Goal: Task Accomplishment & Management: Complete application form

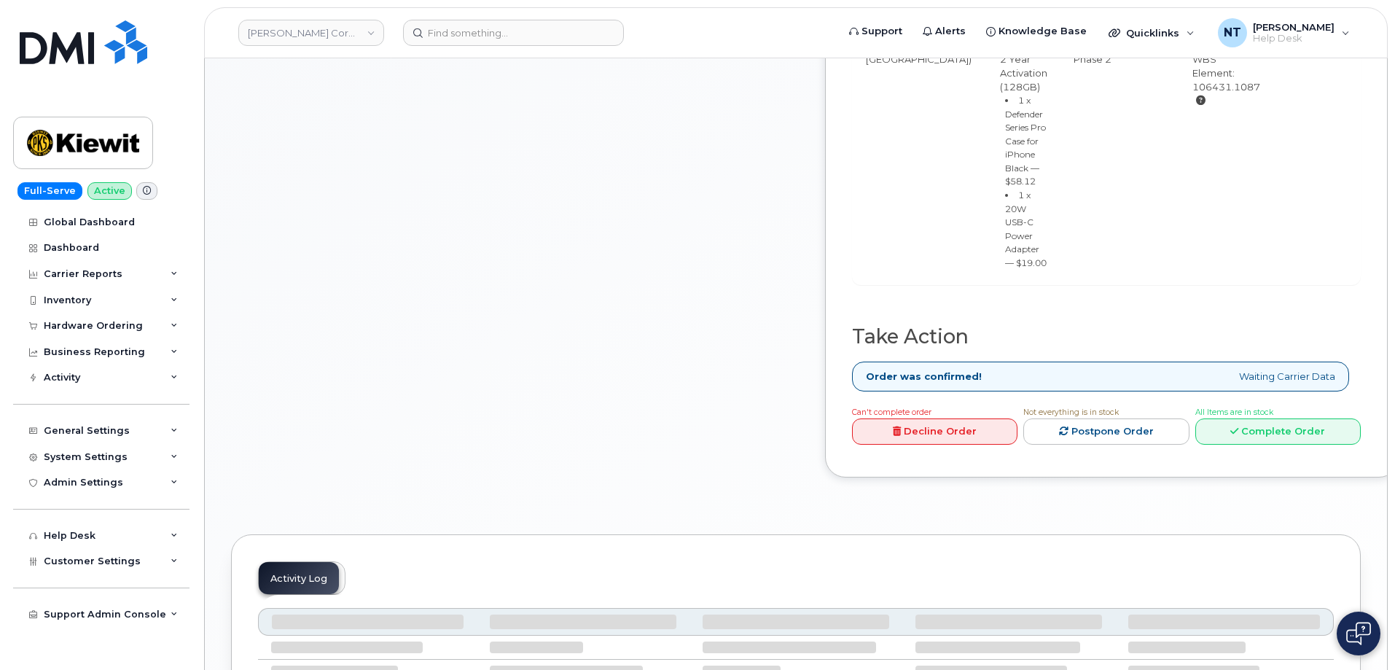
scroll to position [656, 0]
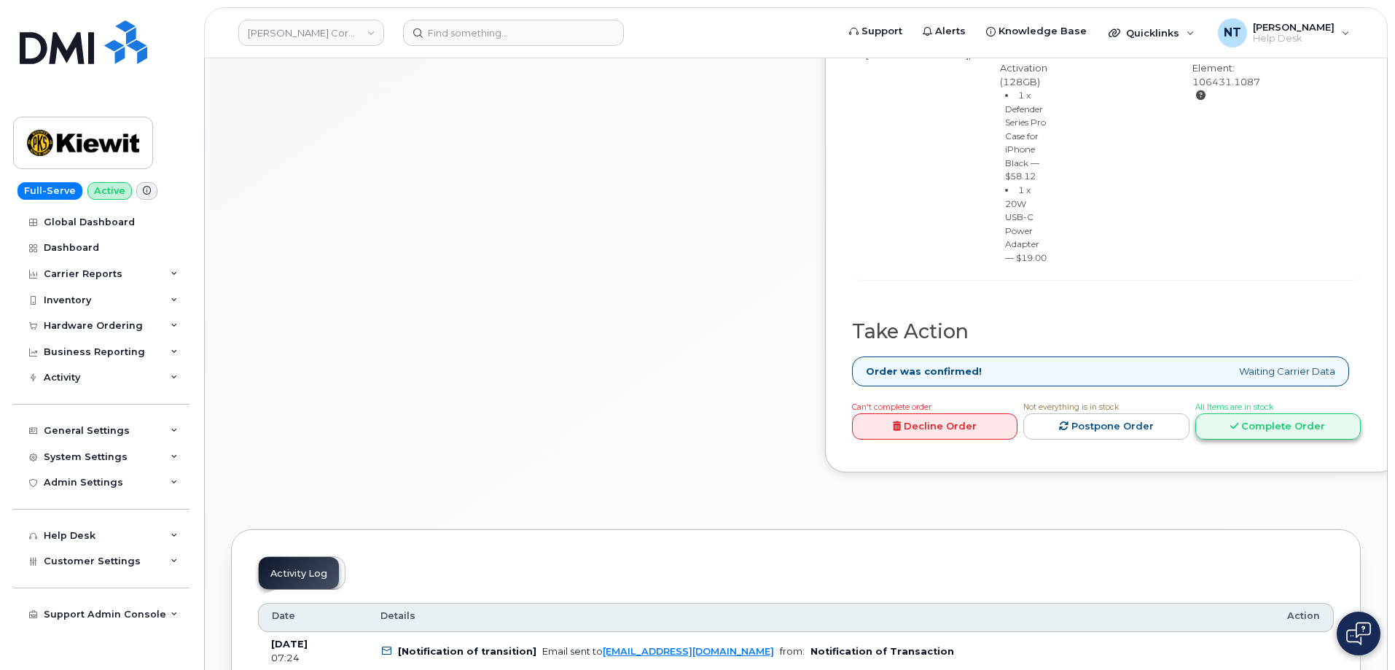
click at [1293, 440] on link "Complete Order" at bounding box center [1277, 426] width 165 height 27
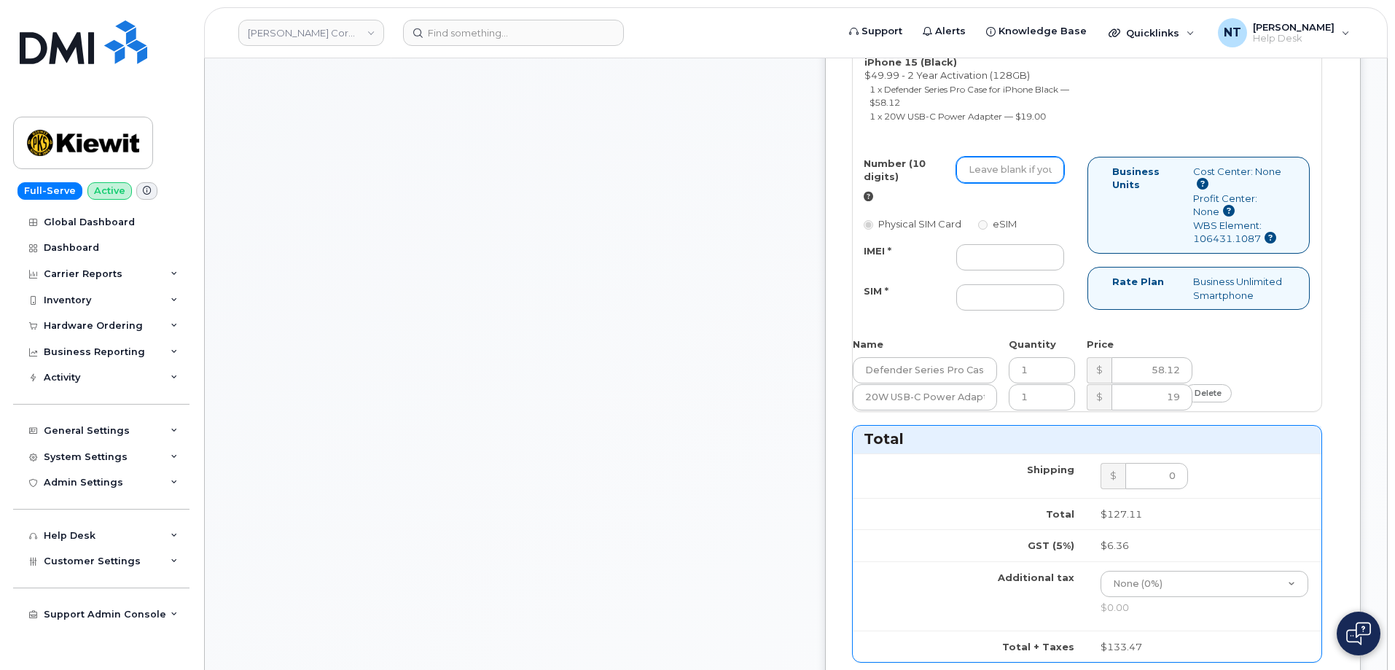
click at [1035, 183] on input "Number (10 digits)" at bounding box center [1010, 170] width 108 height 26
paste input "[PHONE_NUMBER]"
drag, startPoint x: 1028, startPoint y: 256, endPoint x: 1045, endPoint y: 255, distance: 16.8
click at [1045, 183] on input "8165919680" at bounding box center [1010, 170] width 108 height 26
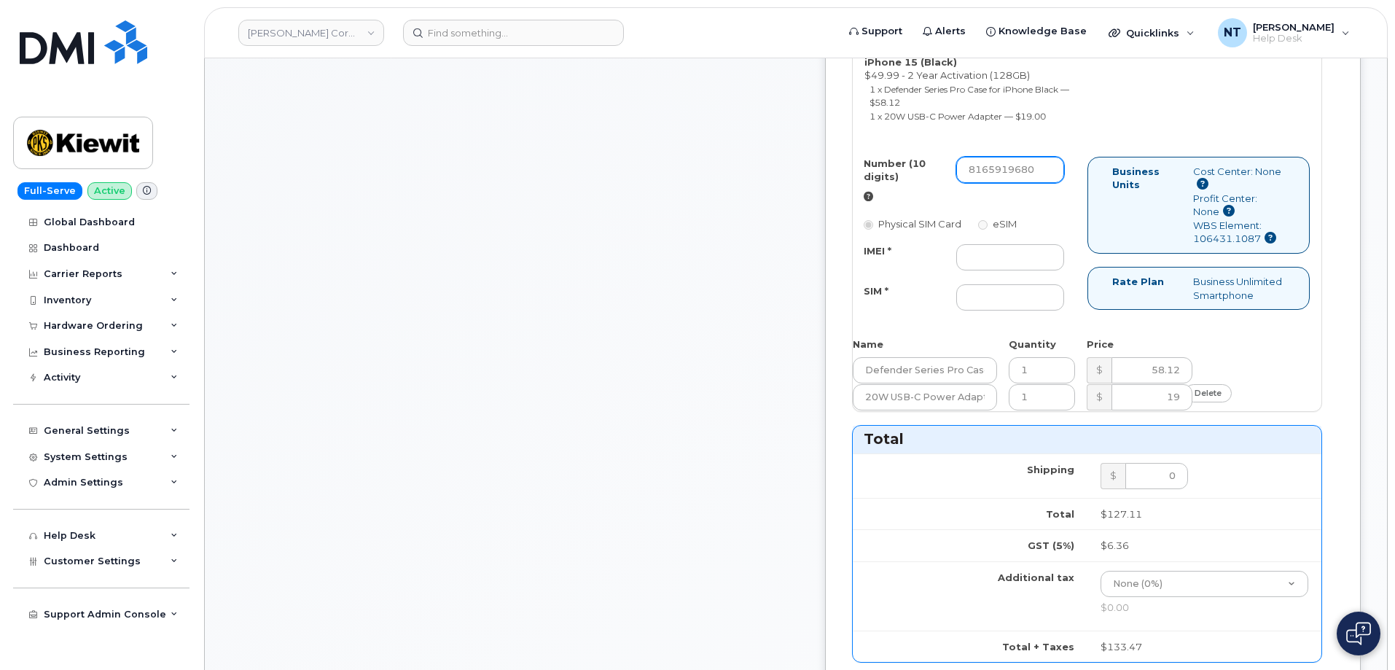
type input "8165919680"
click at [1021, 270] on input "IMEI *" at bounding box center [1010, 257] width 108 height 26
paste input "355135956253699"
type input "355135956253699"
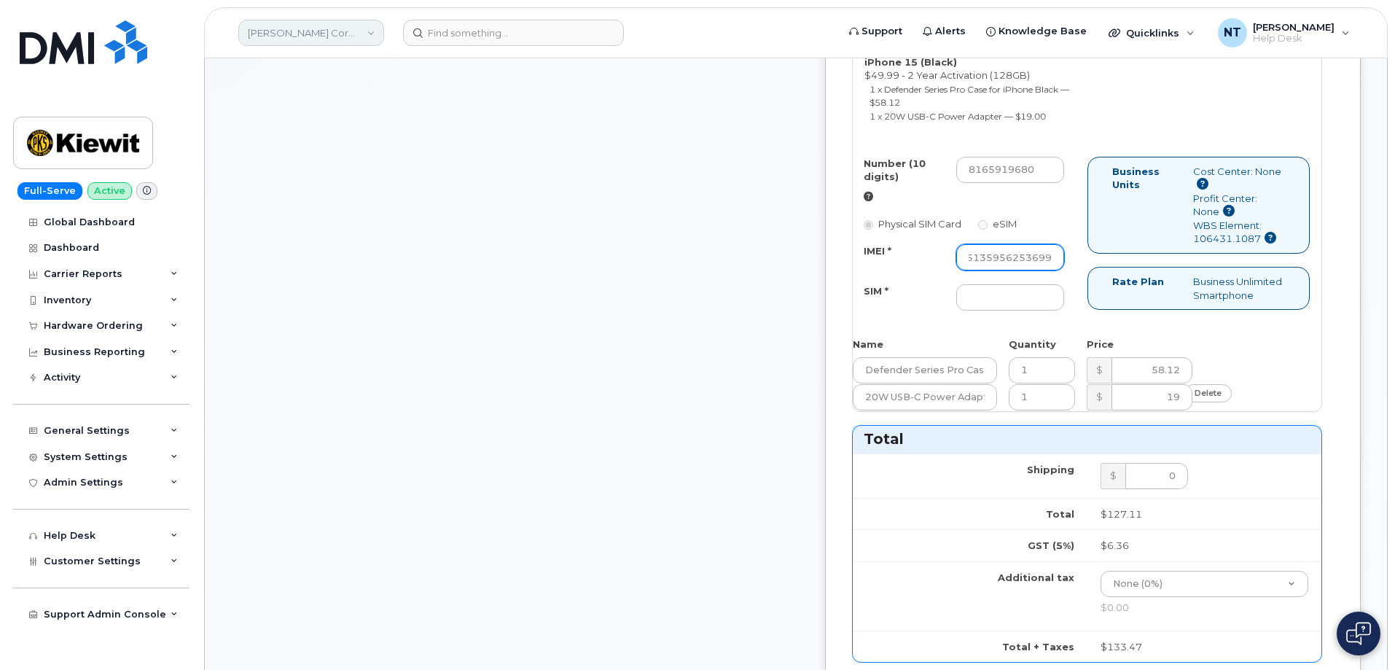
scroll to position [0, 0]
click at [1056, 310] on input "SIM *" at bounding box center [1010, 297] width 108 height 26
paste input "89049032007208888800192883709530"
type input "89049032007208888800192883709530"
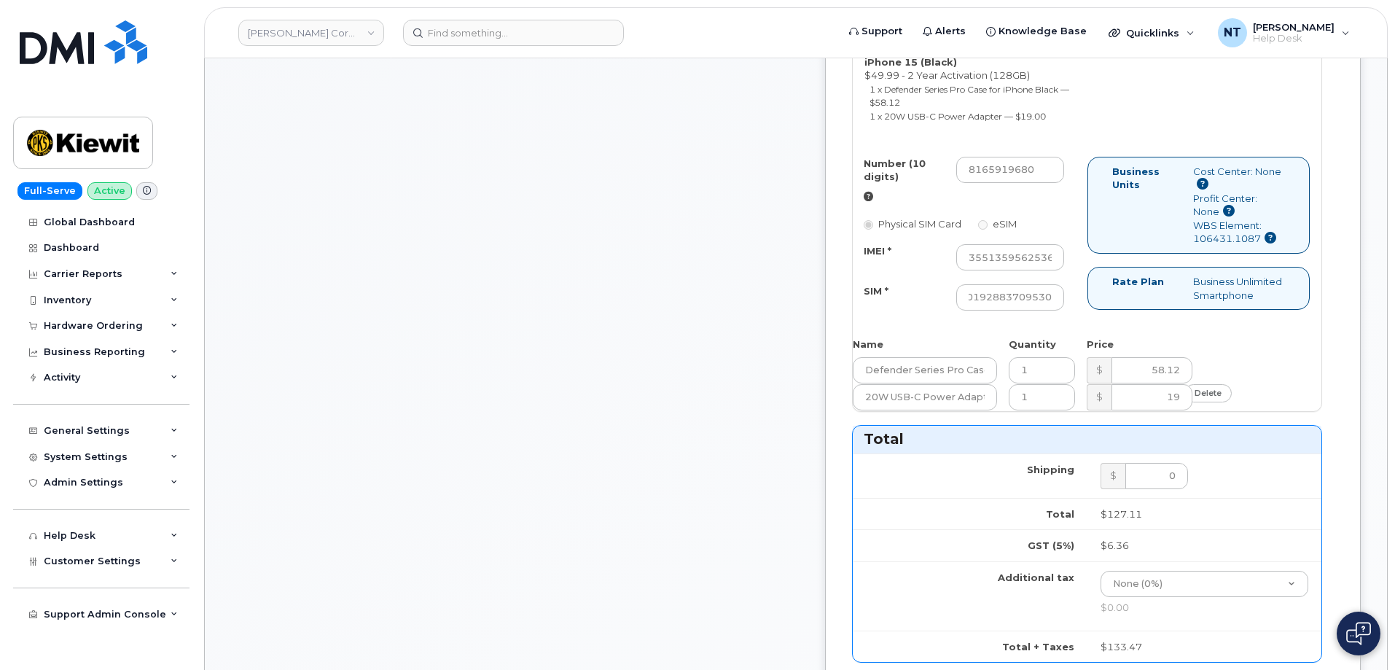
click at [736, 405] on div "Comments [EMAIL_ADDRESS][DOMAIN_NAME] Thanks, [PERSON_NAME] CORPORATION! Your o…" at bounding box center [515, 394] width 568 height 1682
drag, startPoint x: 1067, startPoint y: 369, endPoint x: 1143, endPoint y: 382, distance: 76.9
click at [1143, 324] on div "Number (10 digits) 8165919680 Physical SIM Card eSIM IMEI * 355135956253699 SIM…" at bounding box center [1087, 241] width 469 height 168
click at [1064, 324] on div "Number (10 digits) 8165919680 Physical SIM Card eSIM IMEI * 355135956253699 SIM…" at bounding box center [1087, 241] width 469 height 168
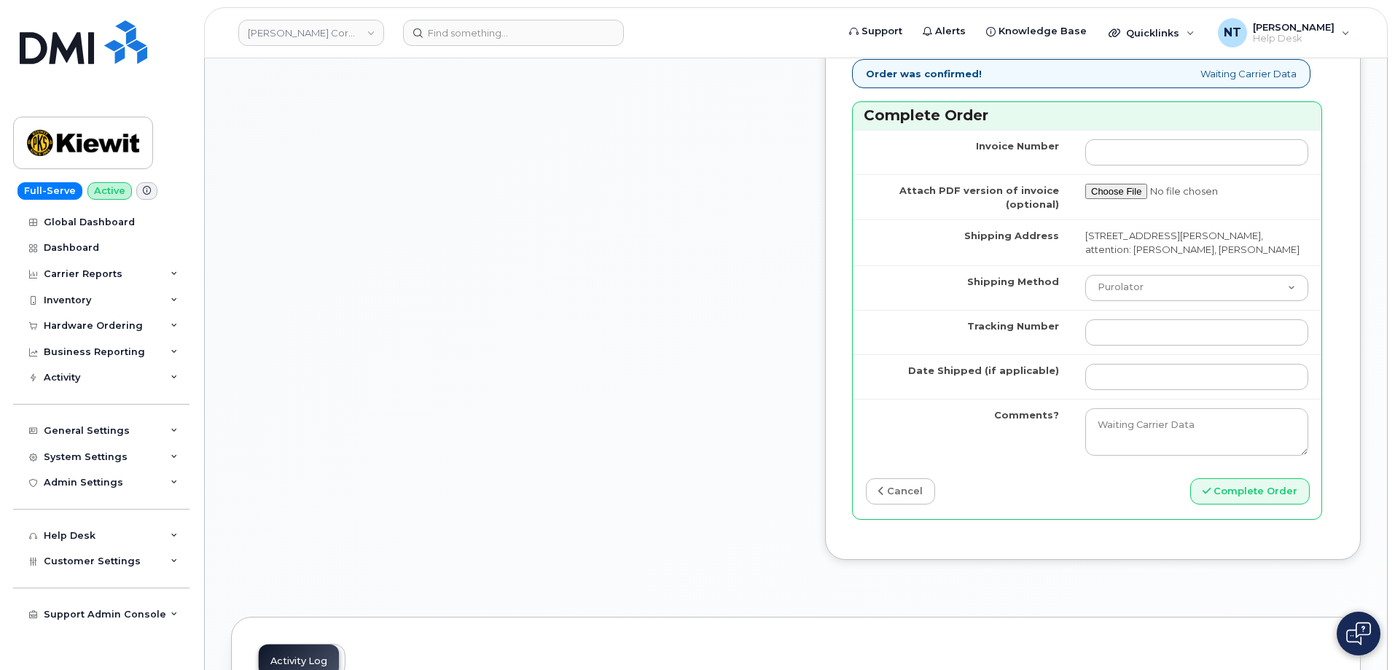
scroll to position [1312, 0]
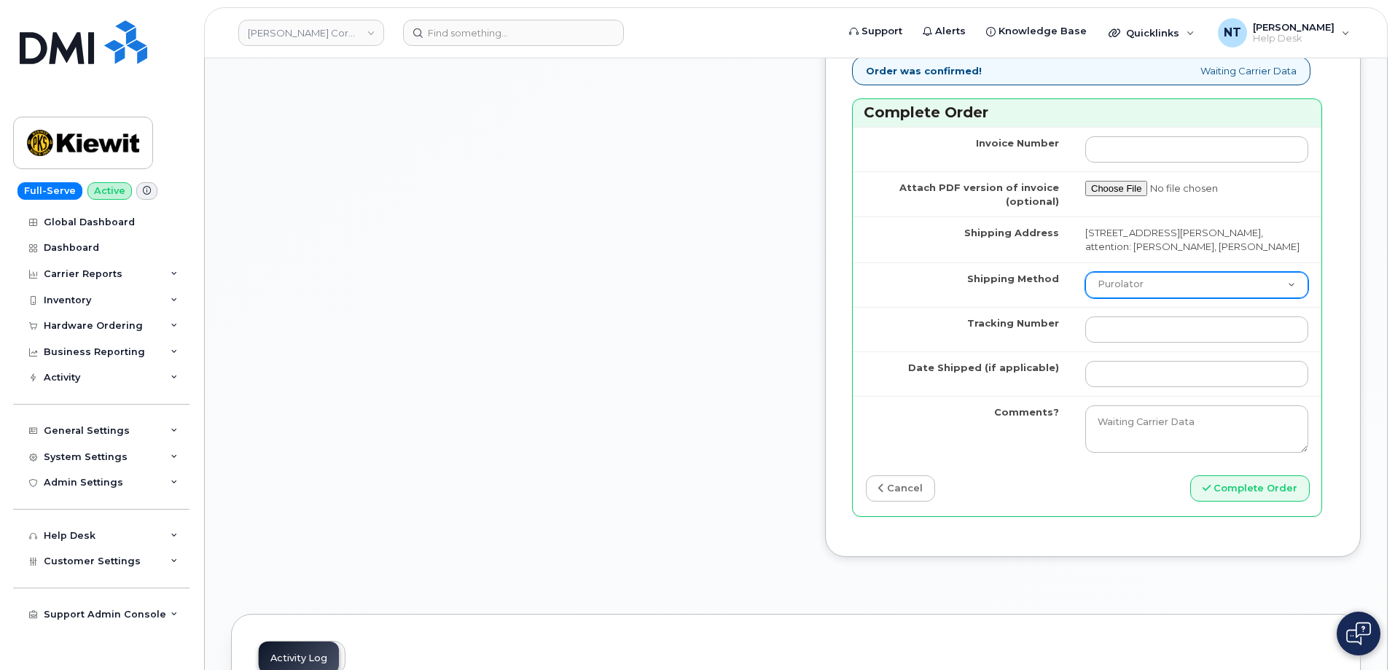
click at [1140, 298] on select "Purolator UPS FedEx Canada Post Courier Other Drop Off Pick Up" at bounding box center [1196, 285] width 223 height 26
select select "FedEx"
click at [1085, 298] on select "Purolator UPS FedEx Canada Post Courier Other Drop Off Pick Up" at bounding box center [1196, 285] width 223 height 26
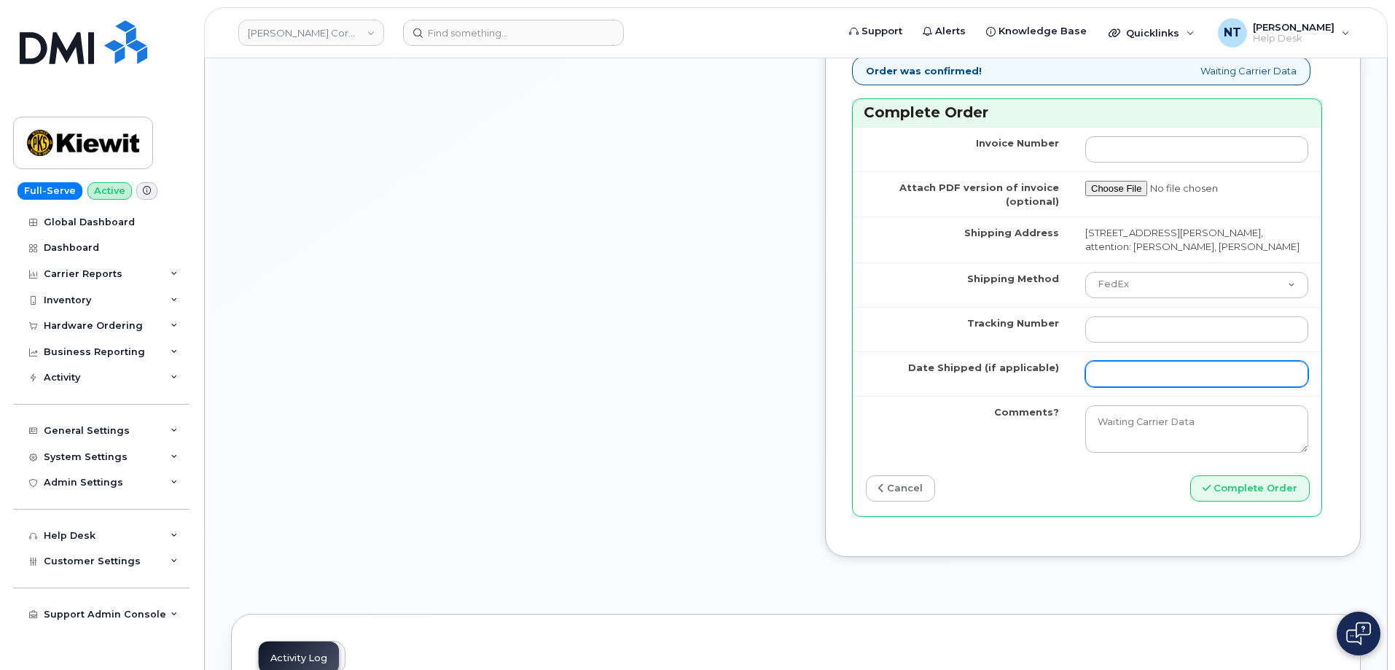
click at [1124, 387] on input "Date Shipped (if applicable)" at bounding box center [1196, 374] width 223 height 26
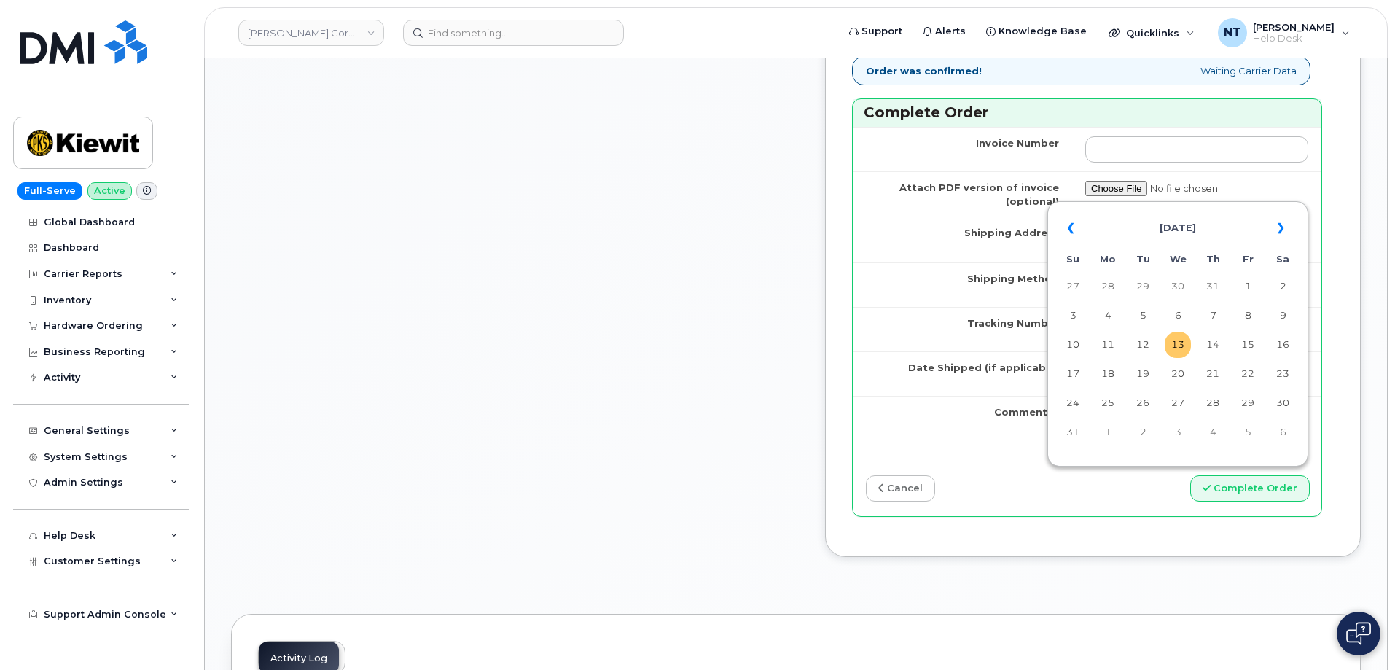
click at [1175, 343] on td "13" at bounding box center [1177, 345] width 26 height 26
type input "[DATE]"
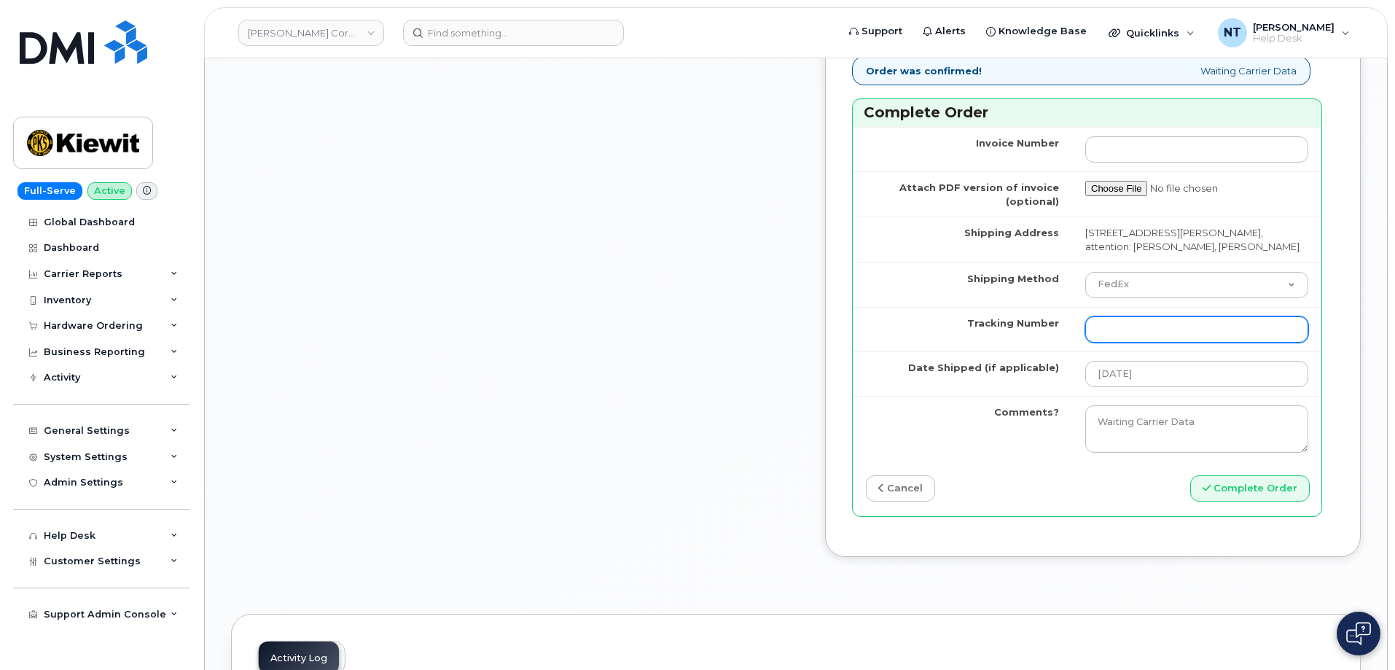
click at [1132, 342] on input "Tracking Number" at bounding box center [1196, 329] width 223 height 26
click at [1121, 342] on input "Tracking Number" at bounding box center [1196, 329] width 223 height 26
paste input "444401110777"
click at [1175, 342] on input "444401110777" at bounding box center [1196, 329] width 223 height 26
drag, startPoint x: 1146, startPoint y: 438, endPoint x: 1179, endPoint y: 439, distance: 32.8
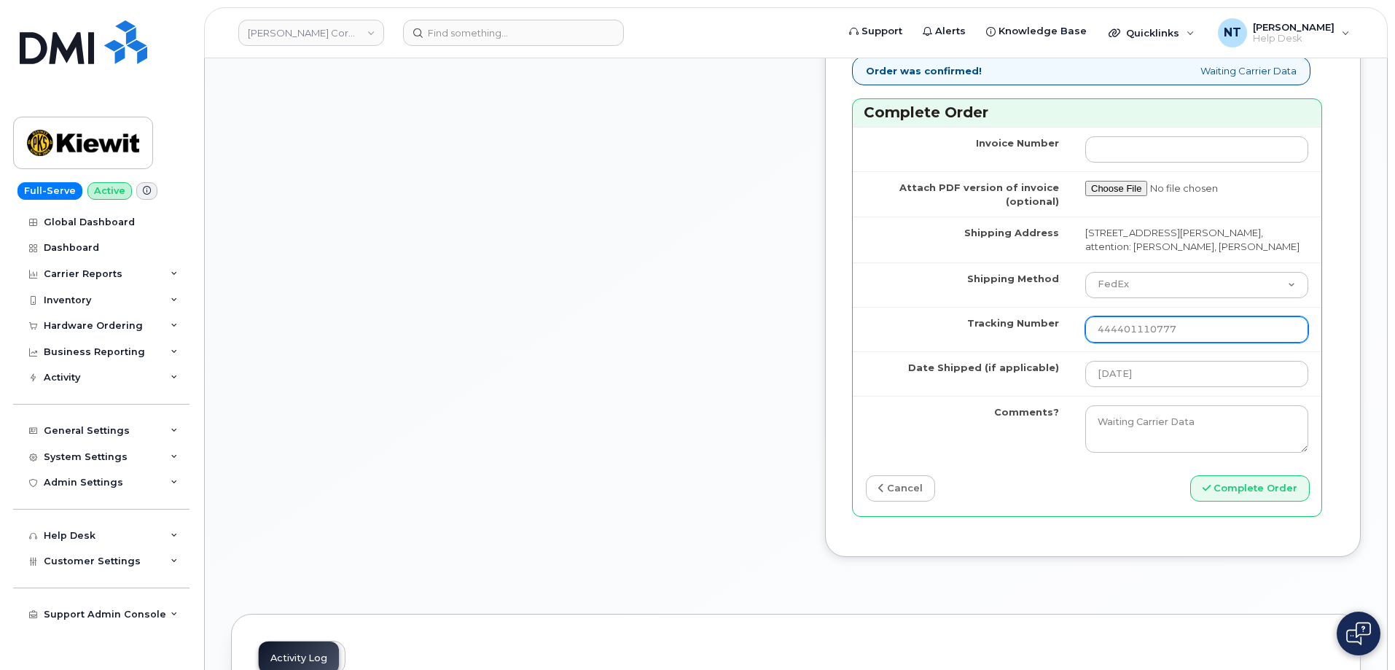
click at [1179, 342] on input "444401110777" at bounding box center [1196, 329] width 223 height 26
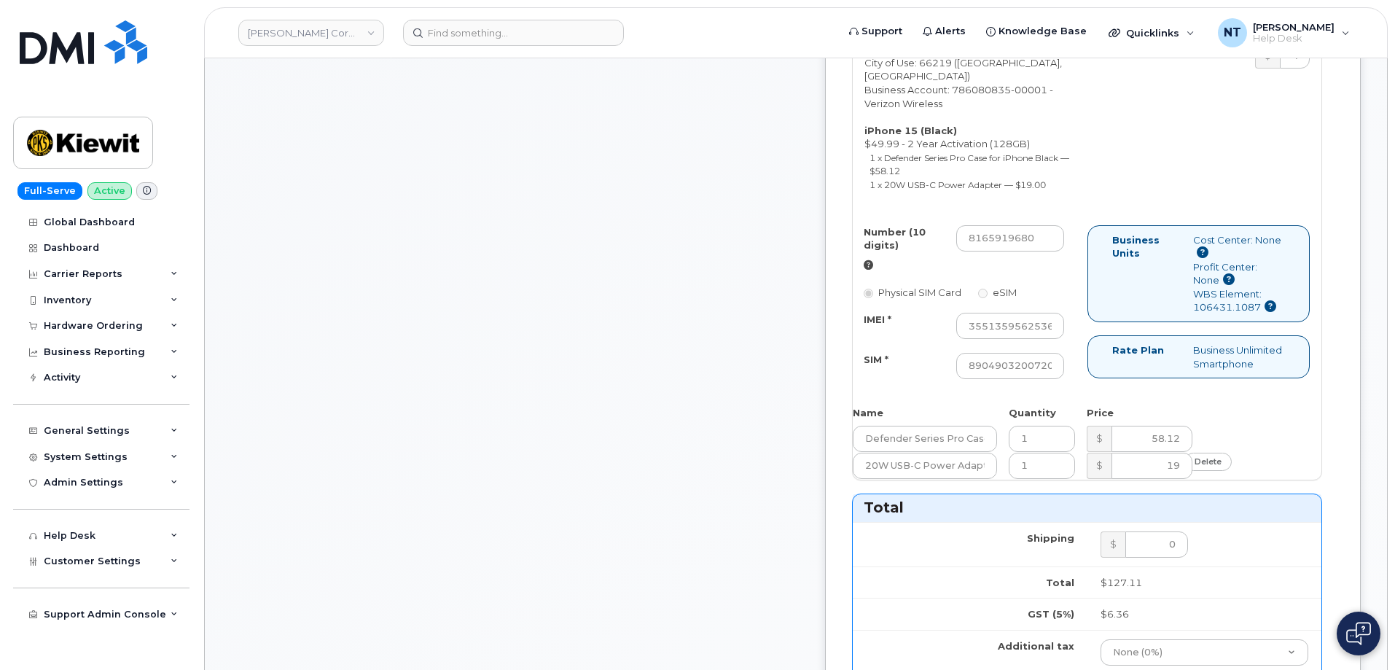
scroll to position [583, 0]
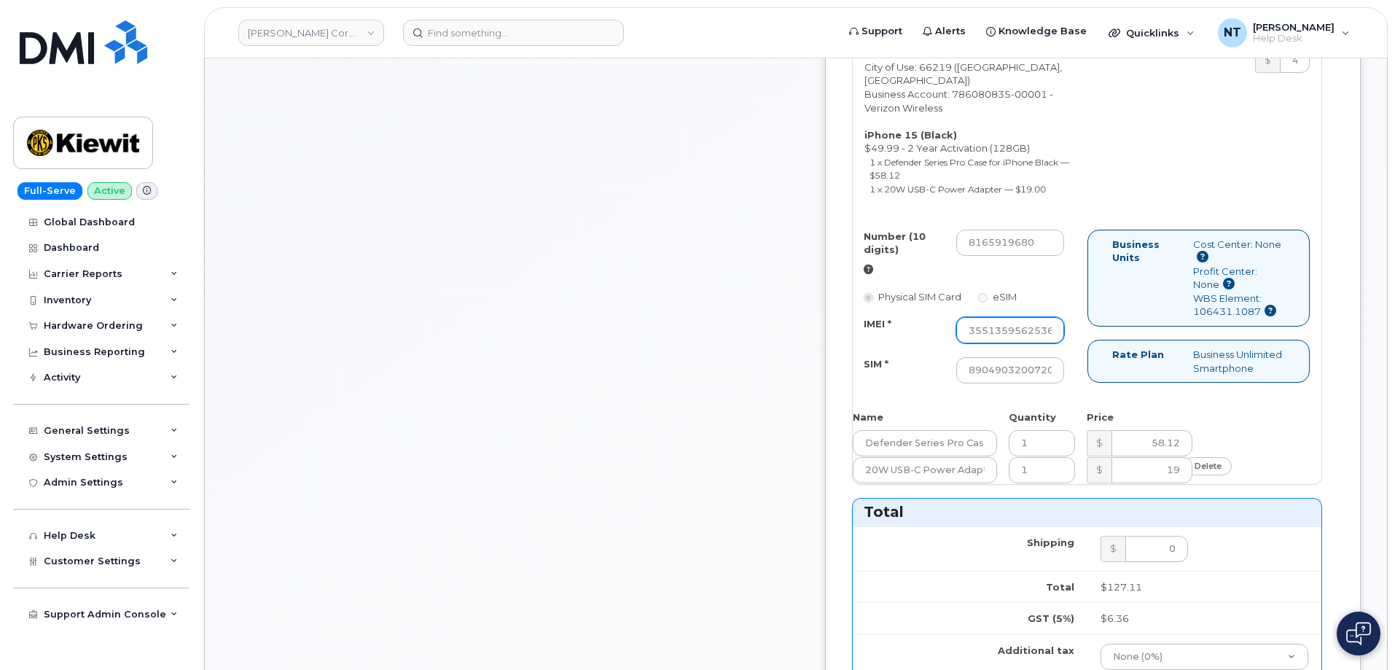
type input "444401110777"
drag, startPoint x: 1057, startPoint y: 414, endPoint x: 1108, endPoint y: 419, distance: 52.0
click at [1087, 397] on div "Number (10 digits) 8165919680 Physical SIM Card eSIM IMEI * 355135956253699 SIM…" at bounding box center [970, 314] width 235 height 168
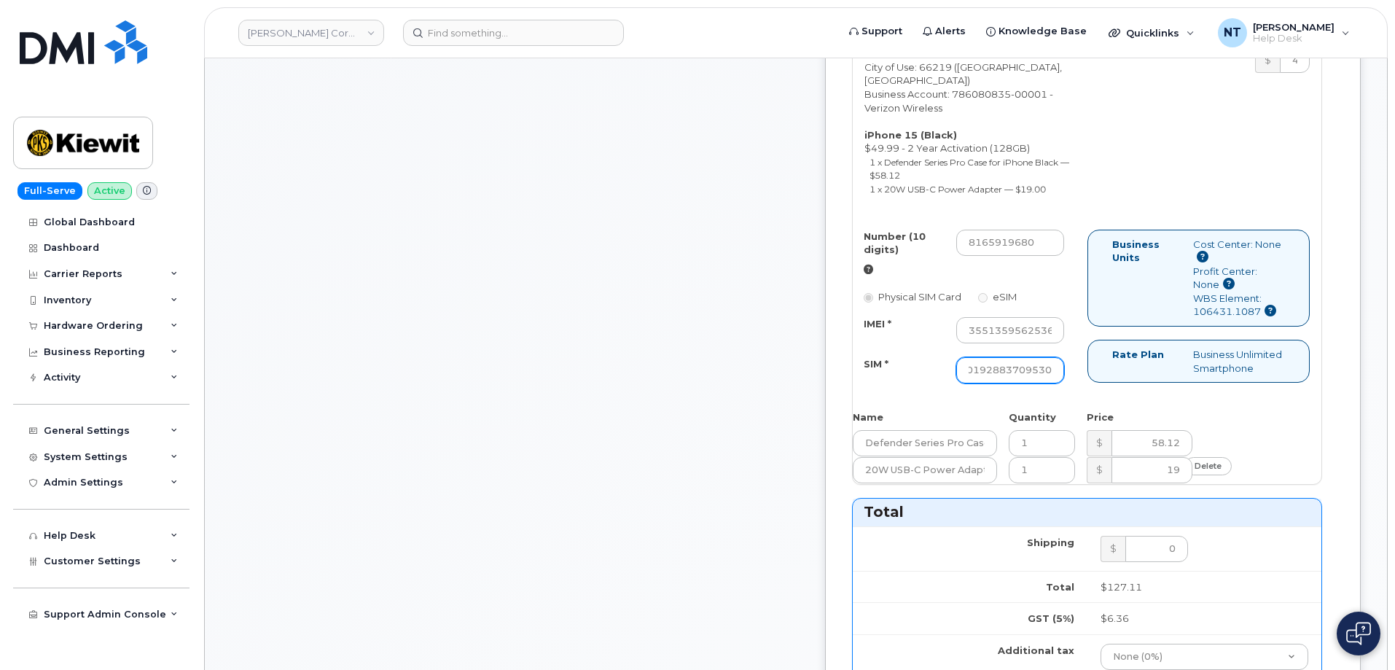
drag, startPoint x: 1044, startPoint y: 452, endPoint x: 1116, endPoint y: 455, distance: 72.2
click at [1116, 397] on div "Number (10 digits) 8165919680 Physical SIM Card eSIM IMEI * 355135956253699 SIM…" at bounding box center [1087, 314] width 469 height 168
click at [733, 442] on div "Comments [EMAIL_ADDRESS][DOMAIN_NAME] Thanks, [PERSON_NAME] CORPORATION! Your o…" at bounding box center [515, 467] width 568 height 1682
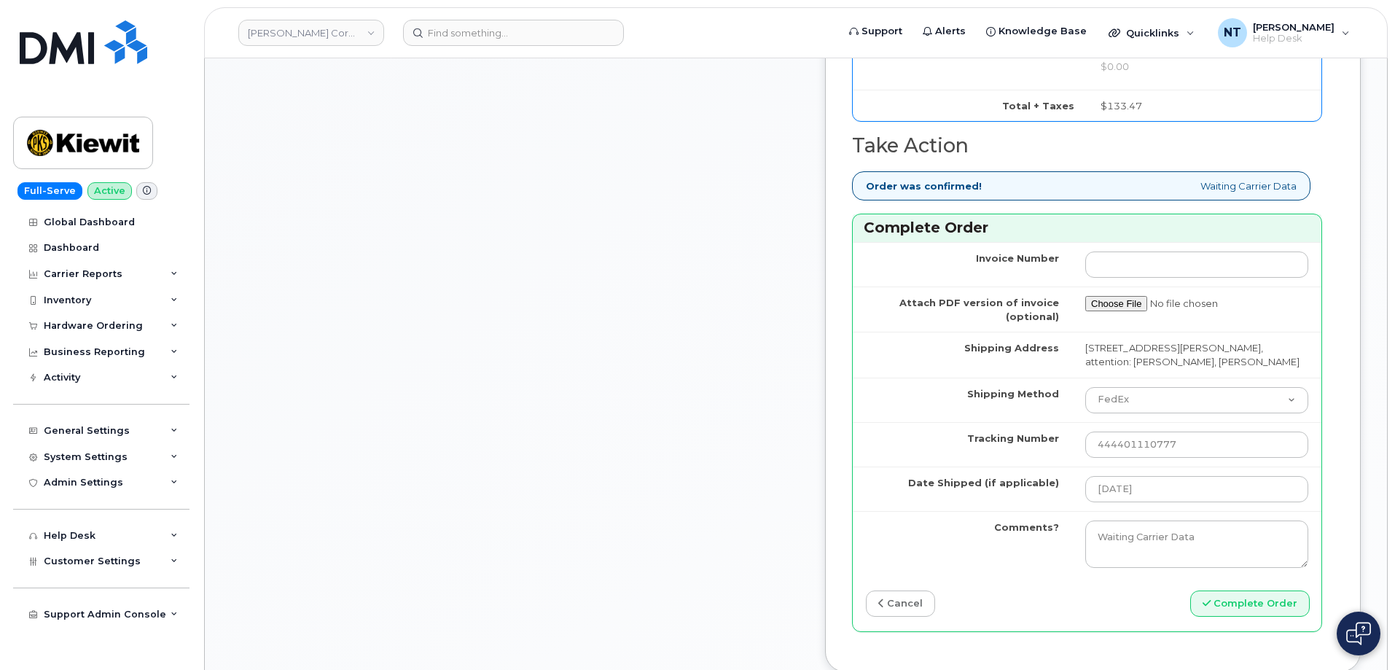
scroll to position [1384, 0]
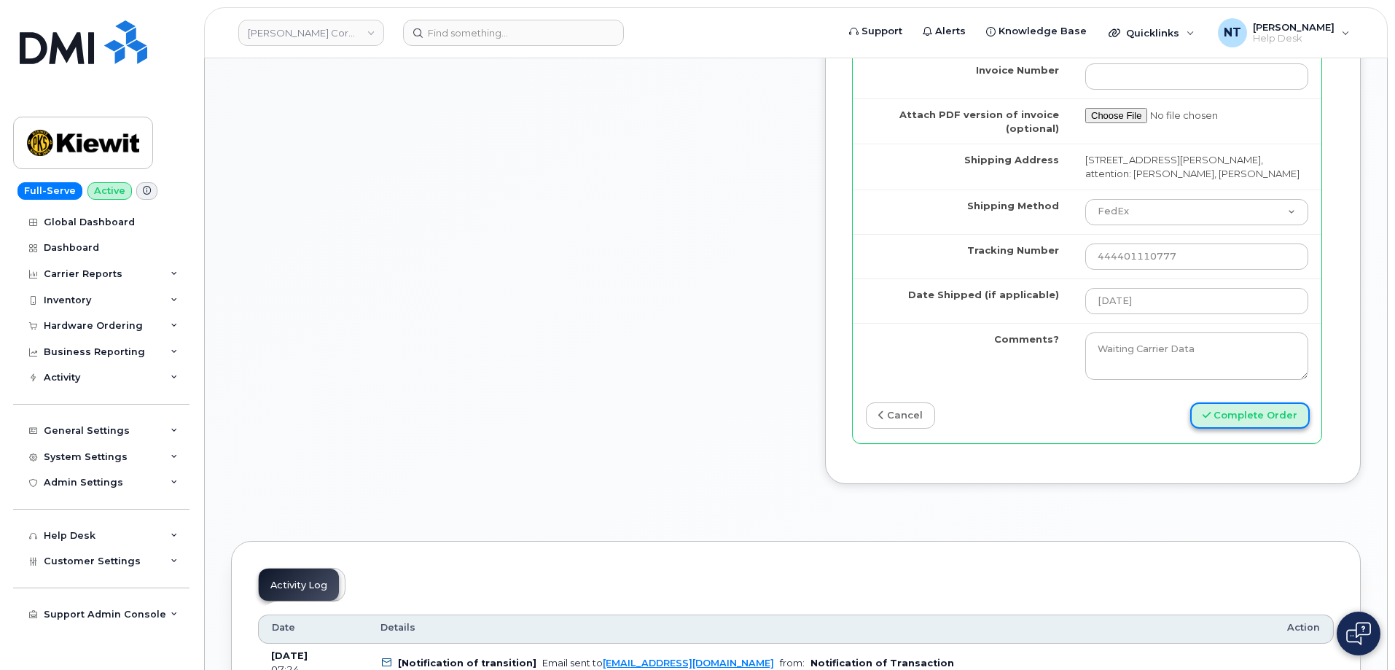
click at [1231, 429] on button "Complete Order" at bounding box center [1249, 415] width 119 height 27
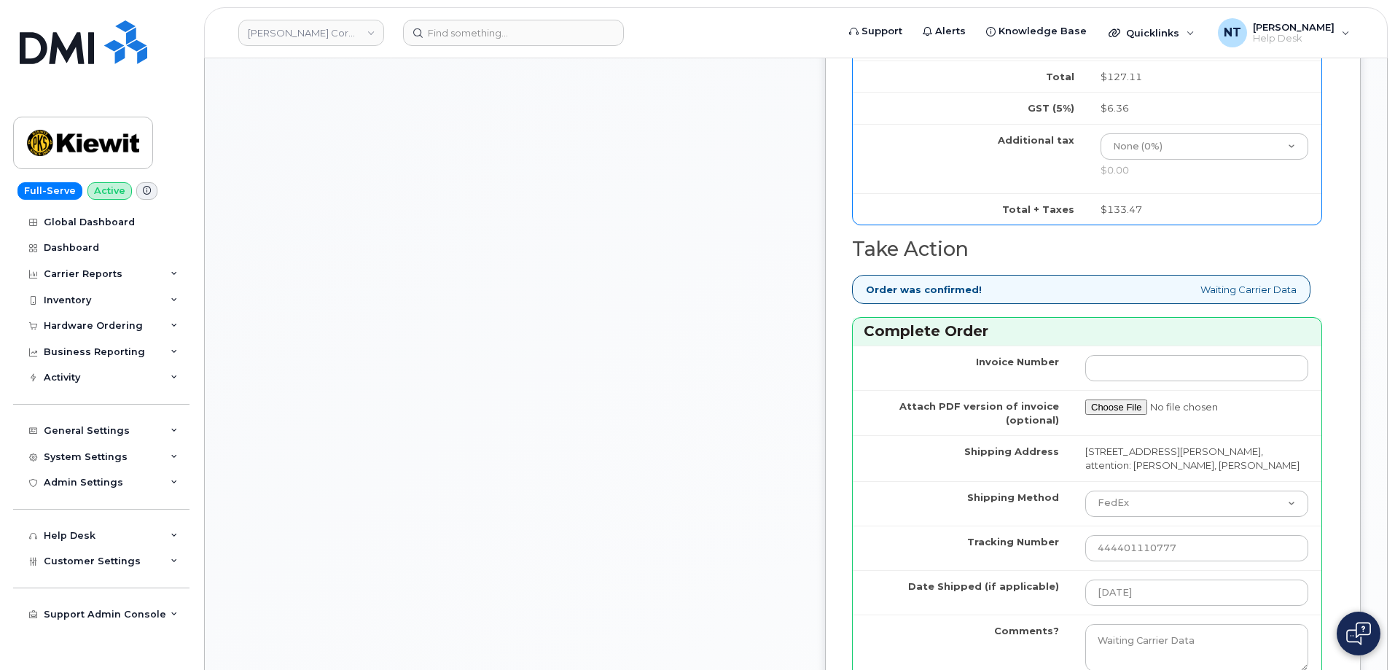
scroll to position [1239, 0]
